Goal: Transaction & Acquisition: Download file/media

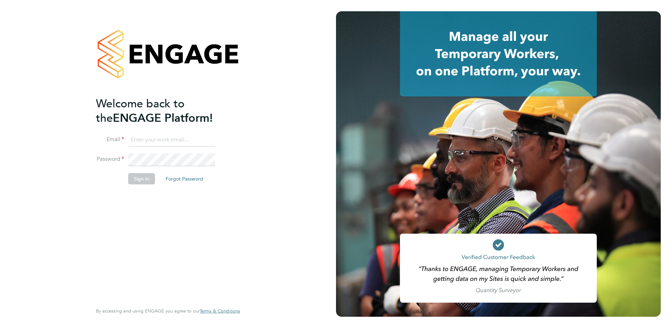
type input "karen@falcongreen.co.uk"
click at [140, 179] on button "Sign In" at bounding box center [141, 178] width 27 height 11
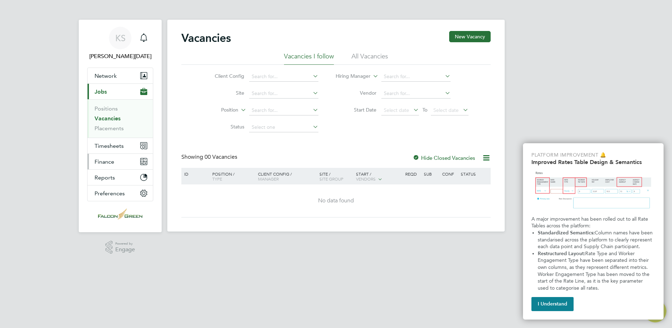
click at [104, 156] on button "Finance" at bounding box center [120, 161] width 65 height 15
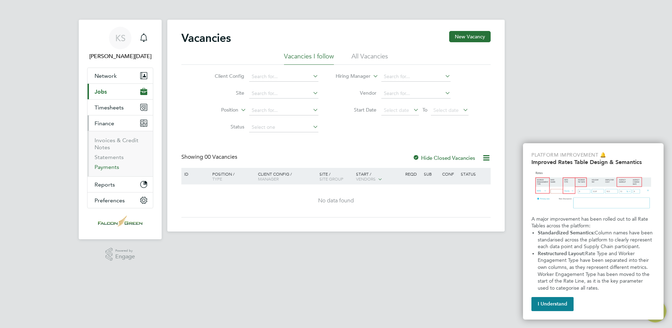
click at [110, 169] on link "Payments" at bounding box center [107, 166] width 25 height 7
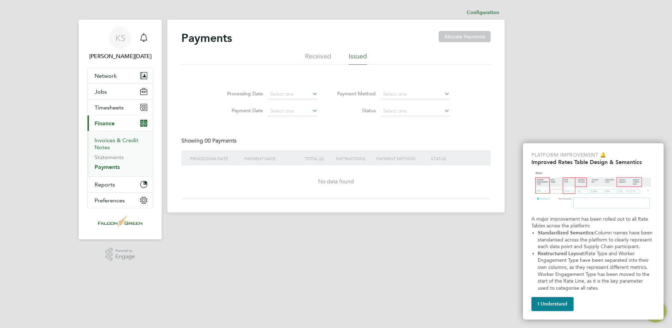
click at [108, 140] on link "Invoices & Credit Notes" at bounding box center [117, 144] width 44 height 14
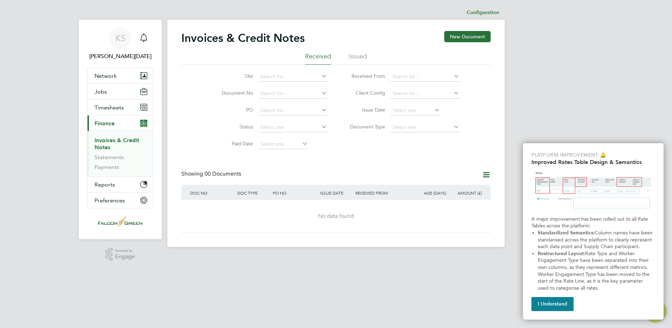
click at [353, 57] on li "Issued" at bounding box center [358, 58] width 18 height 13
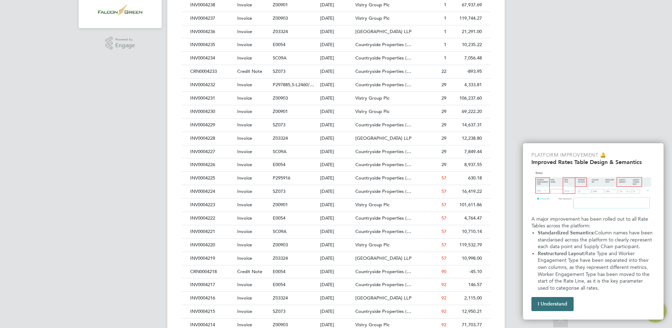
click at [554, 302] on button "I Understand" at bounding box center [553, 304] width 42 height 14
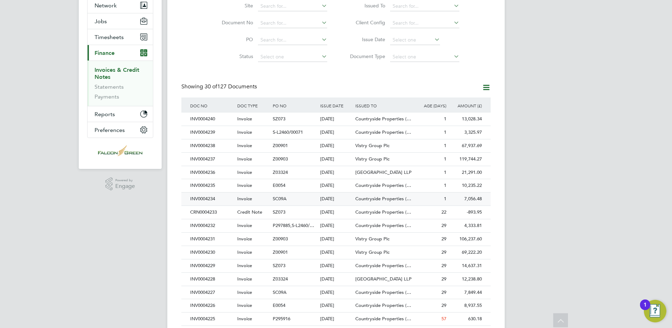
click at [337, 199] on div "[DATE]" at bounding box center [336, 198] width 36 height 13
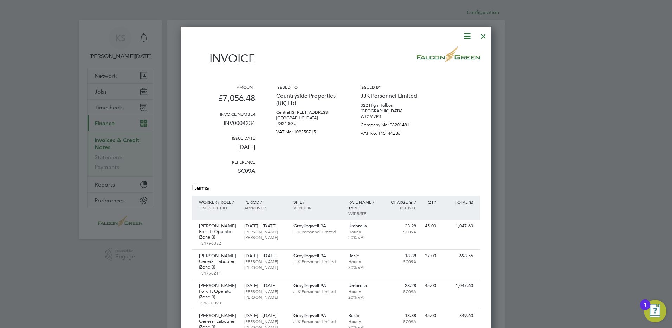
click at [484, 37] on div at bounding box center [483, 34] width 13 height 13
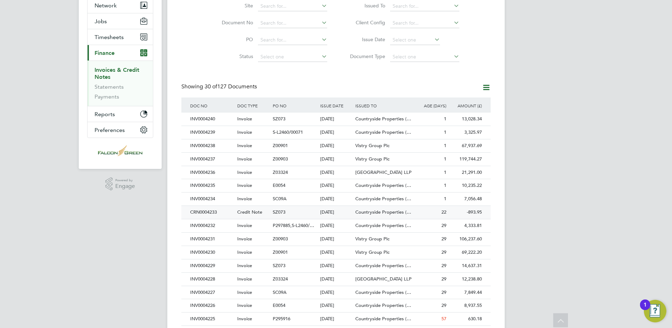
click at [333, 211] on div "[DATE]" at bounding box center [336, 212] width 36 height 13
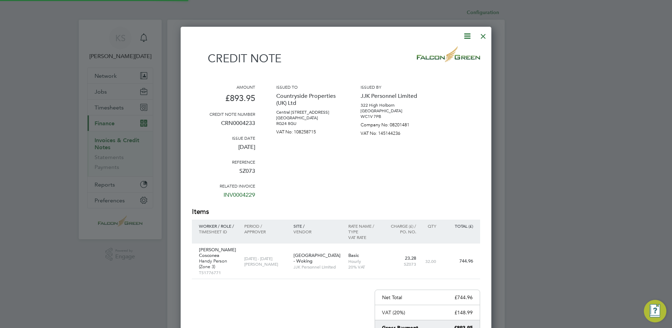
scroll to position [393, 311]
click at [469, 36] on icon at bounding box center [467, 36] width 9 height 9
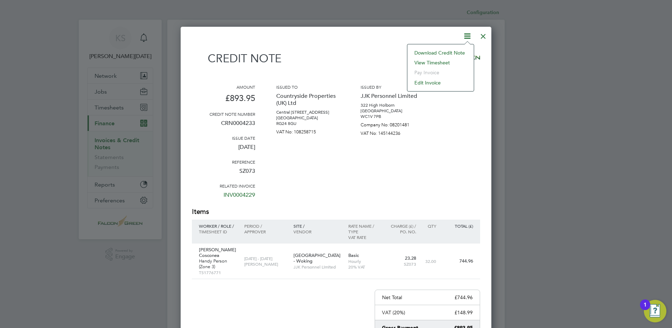
click at [432, 50] on li "Download Credit Note" at bounding box center [440, 53] width 59 height 10
drag, startPoint x: 483, startPoint y: 37, endPoint x: 482, endPoint y: 55, distance: 18.0
click at [483, 37] on div at bounding box center [483, 34] width 13 height 13
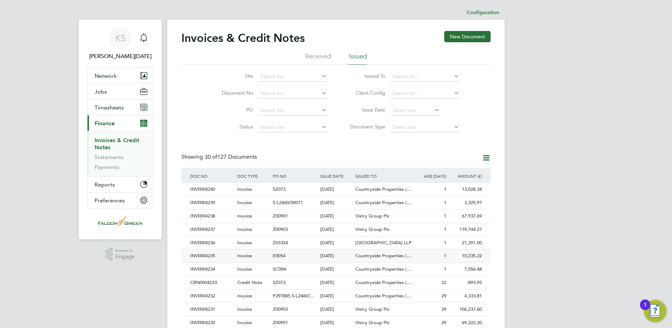
scroll to position [35, 0]
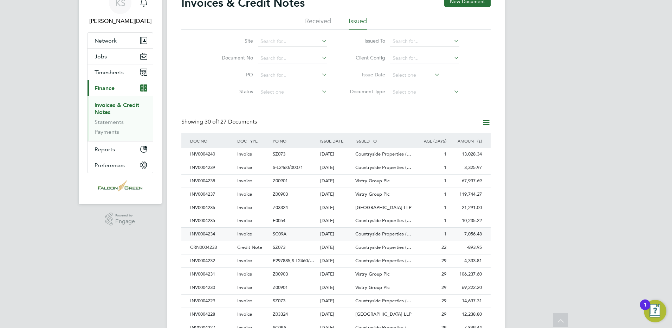
click at [334, 231] on div "[DATE]" at bounding box center [336, 233] width 36 height 13
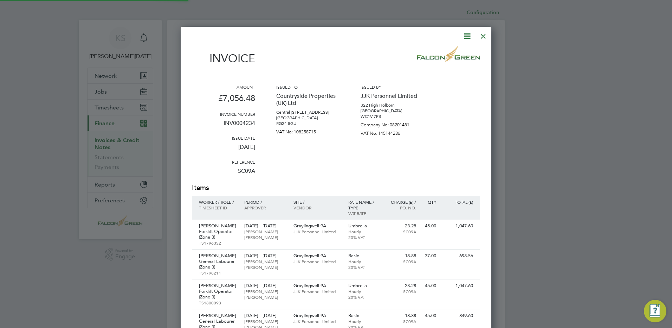
scroll to position [548, 311]
click at [469, 35] on icon at bounding box center [467, 36] width 9 height 9
click at [450, 53] on li "Download Invoice" at bounding box center [446, 53] width 49 height 10
click at [483, 38] on div at bounding box center [483, 34] width 13 height 13
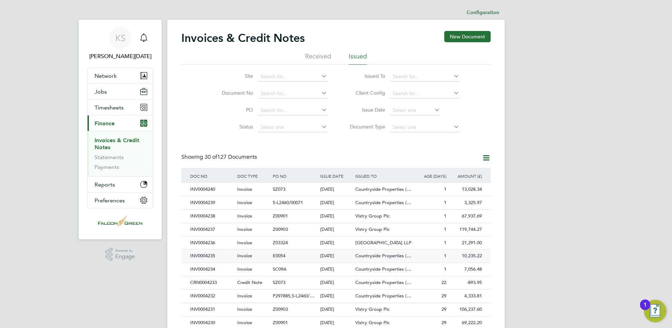
click at [277, 252] on div "E0054" at bounding box center [294, 255] width 47 height 13
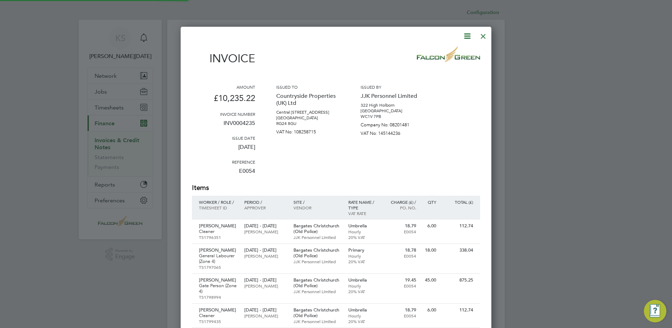
scroll to position [735, 311]
click at [466, 35] on icon at bounding box center [467, 36] width 9 height 9
click at [455, 51] on li "Download Invoice" at bounding box center [446, 53] width 49 height 10
click at [483, 35] on div at bounding box center [483, 34] width 13 height 13
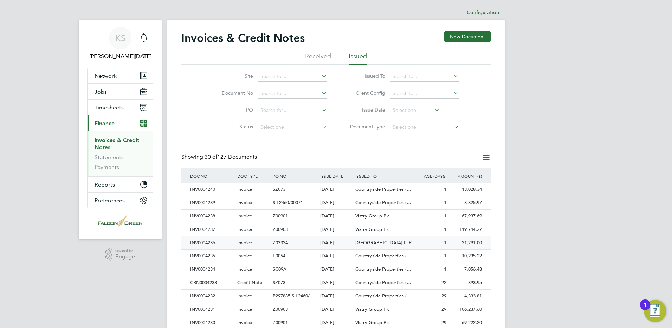
click at [266, 243] on div "Invoice" at bounding box center [254, 242] width 36 height 13
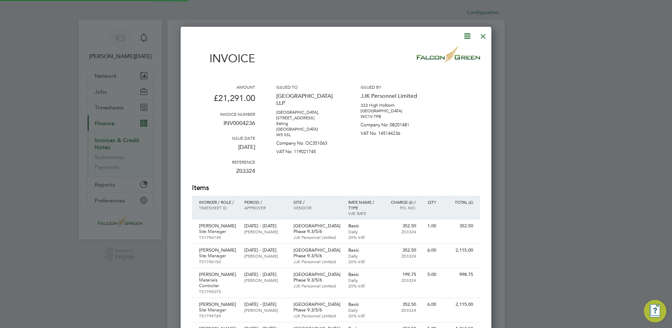
scroll to position [652, 311]
click at [464, 38] on icon at bounding box center [467, 36] width 9 height 9
click at [452, 54] on li "Download Invoice" at bounding box center [446, 53] width 49 height 10
drag, startPoint x: 480, startPoint y: 38, endPoint x: 474, endPoint y: 45, distance: 9.8
click at [480, 38] on div at bounding box center [483, 34] width 13 height 13
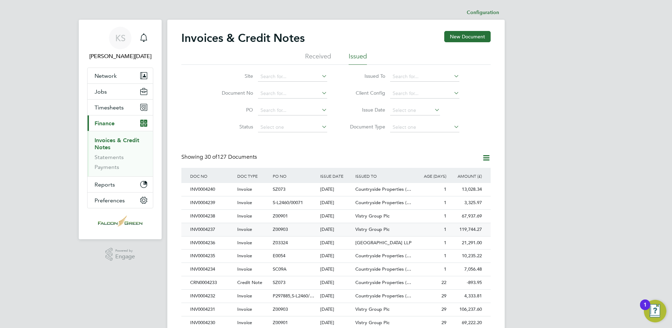
click at [249, 229] on span "Invoice" at bounding box center [244, 229] width 15 height 6
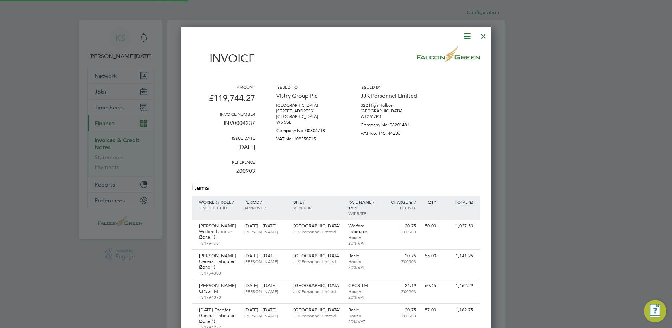
scroll to position [3016, 311]
click at [463, 36] on icon at bounding box center [467, 36] width 9 height 9
click at [452, 51] on li "Download Invoice" at bounding box center [446, 53] width 49 height 10
click at [483, 36] on div at bounding box center [483, 34] width 13 height 13
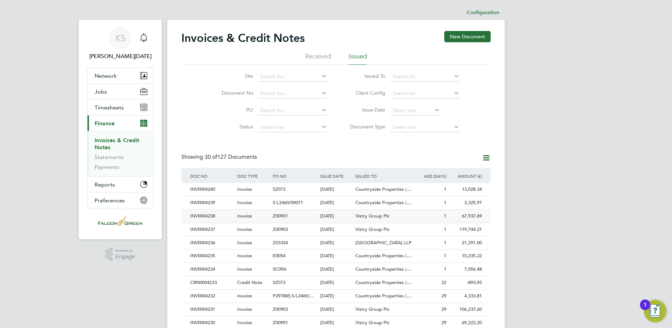
click at [269, 212] on div "Invoice" at bounding box center [254, 216] width 36 height 13
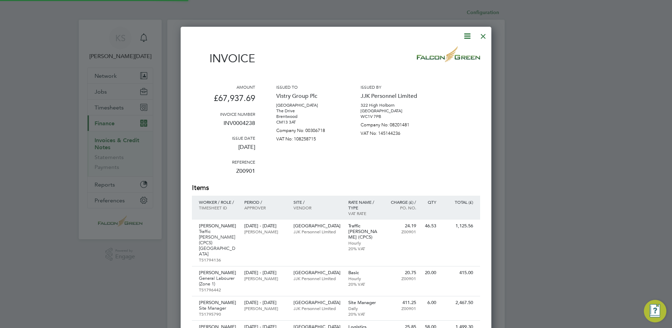
scroll to position [1719, 311]
click at [465, 36] on icon at bounding box center [467, 36] width 9 height 9
click at [449, 53] on li "Download Invoice" at bounding box center [446, 53] width 49 height 10
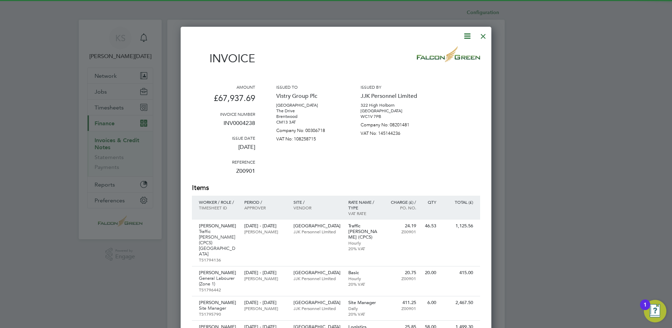
click at [482, 37] on div at bounding box center [483, 34] width 13 height 13
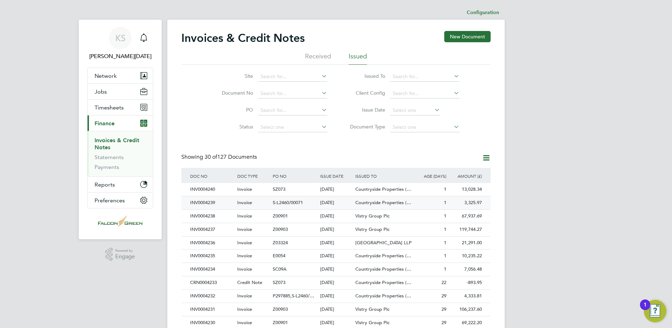
click at [305, 205] on div "S-L2460/00071" at bounding box center [294, 202] width 47 height 13
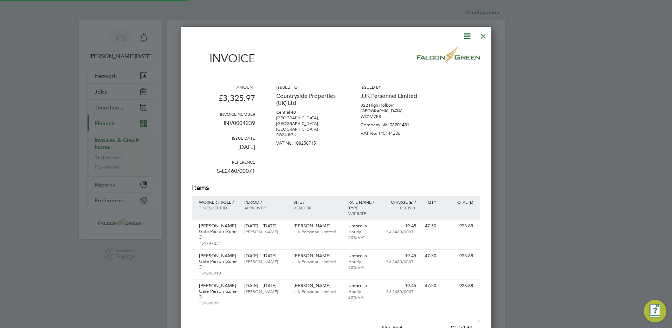
scroll to position [429, 311]
click at [468, 32] on icon at bounding box center [467, 36] width 9 height 9
click at [447, 53] on li "Download Invoice" at bounding box center [446, 53] width 49 height 10
click at [485, 36] on div at bounding box center [483, 34] width 13 height 13
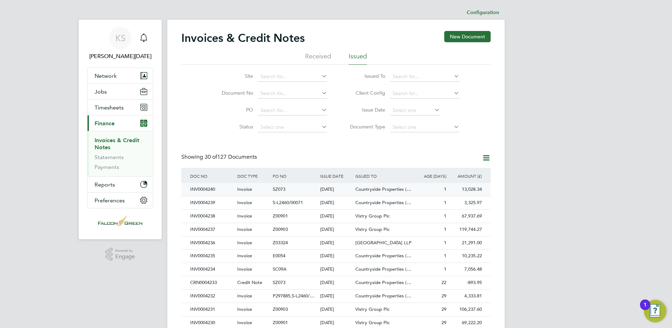
click at [261, 187] on div "Invoice" at bounding box center [254, 189] width 36 height 13
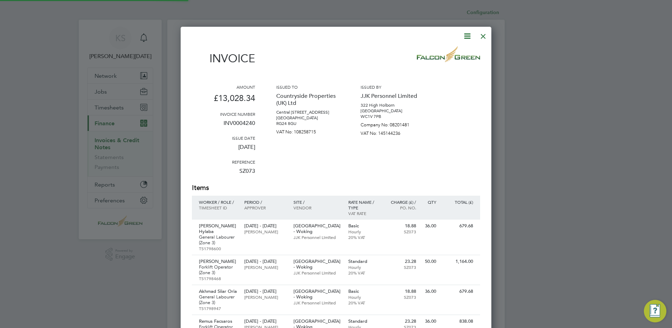
scroll to position [852, 311]
click at [466, 35] on icon at bounding box center [467, 36] width 9 height 9
click at [450, 54] on li "Download Invoice" at bounding box center [446, 53] width 49 height 10
drag, startPoint x: 482, startPoint y: 37, endPoint x: 481, endPoint y: 41, distance: 4.0
click at [482, 37] on div at bounding box center [483, 34] width 13 height 13
